Goal: Navigation & Orientation: Find specific page/section

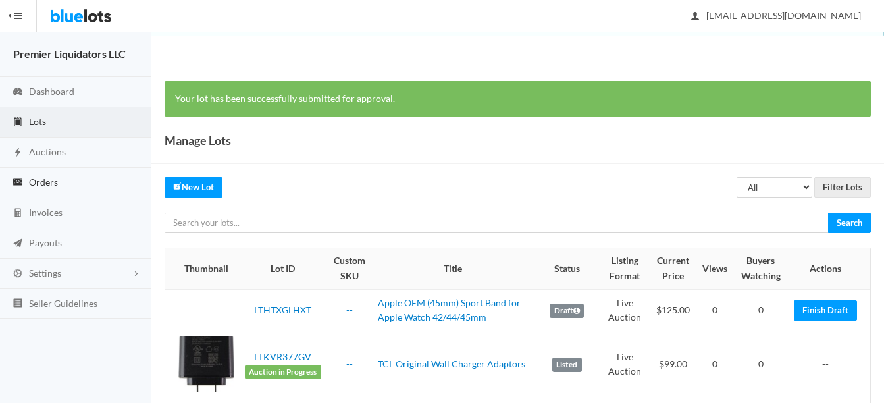
click at [43, 179] on span "Orders" at bounding box center [43, 181] width 29 height 11
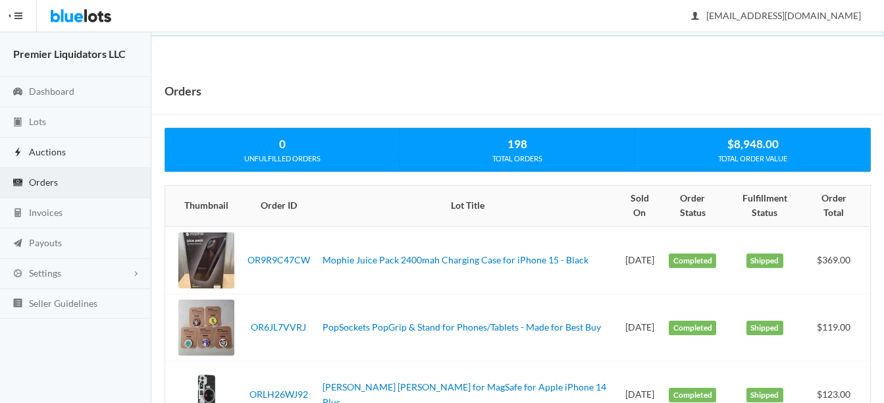
click at [41, 148] on span "Auctions" at bounding box center [47, 151] width 37 height 11
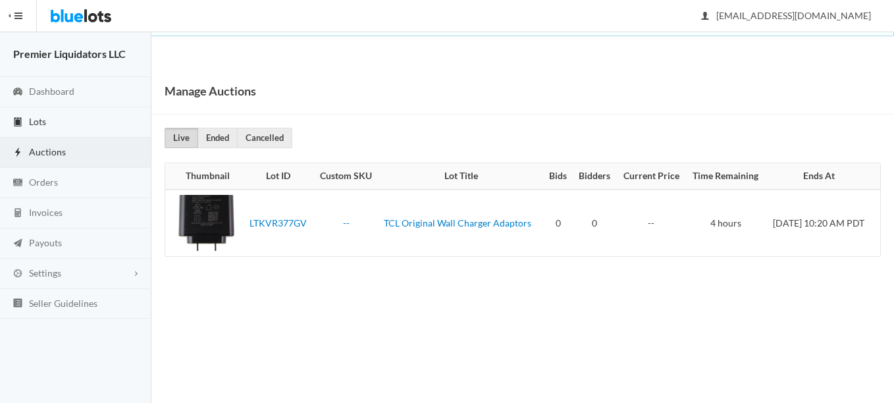
click at [32, 118] on span "Lots" at bounding box center [37, 121] width 17 height 11
